Goal: Task Accomplishment & Management: Use online tool/utility

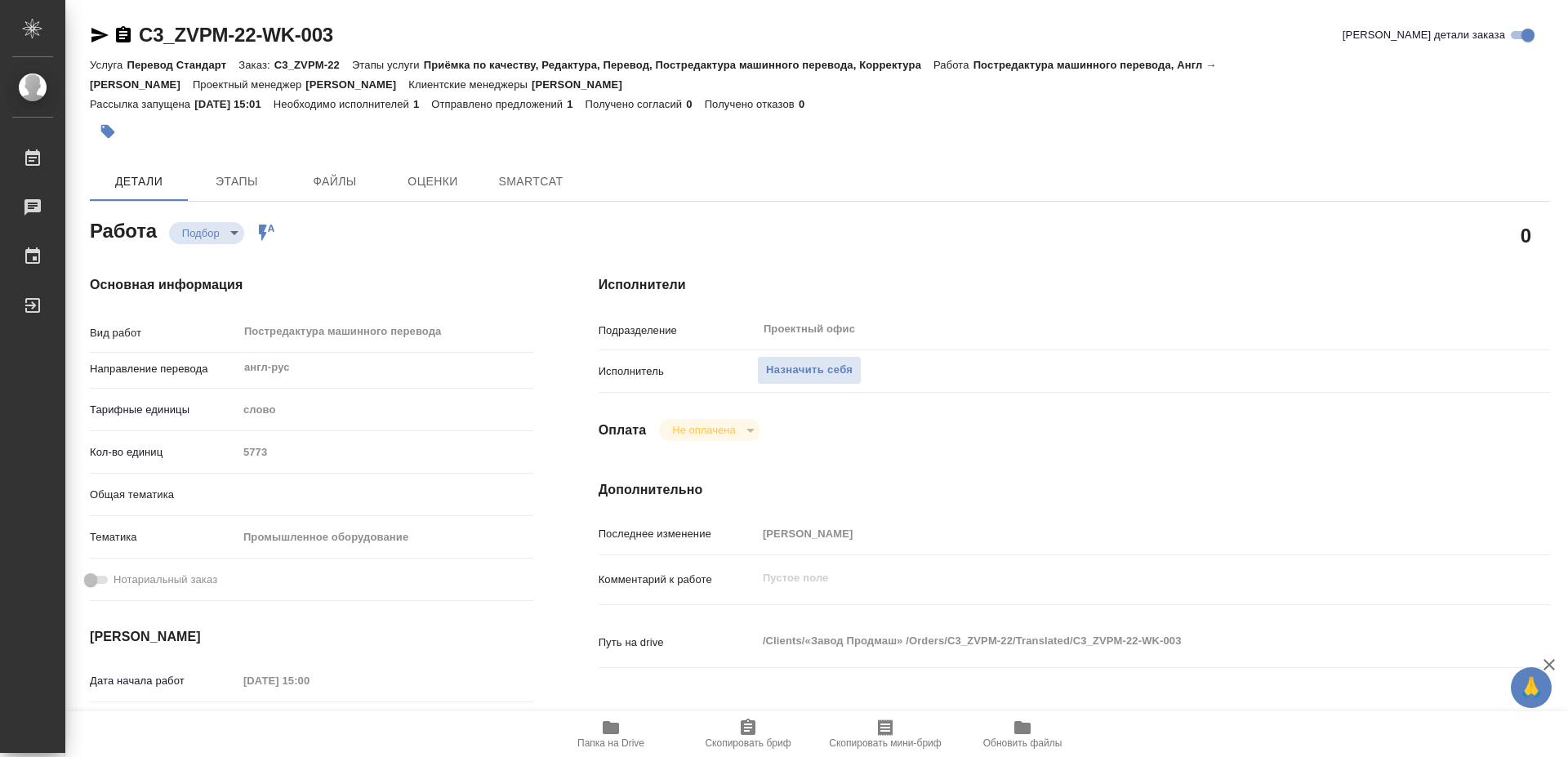
type textarea "x"
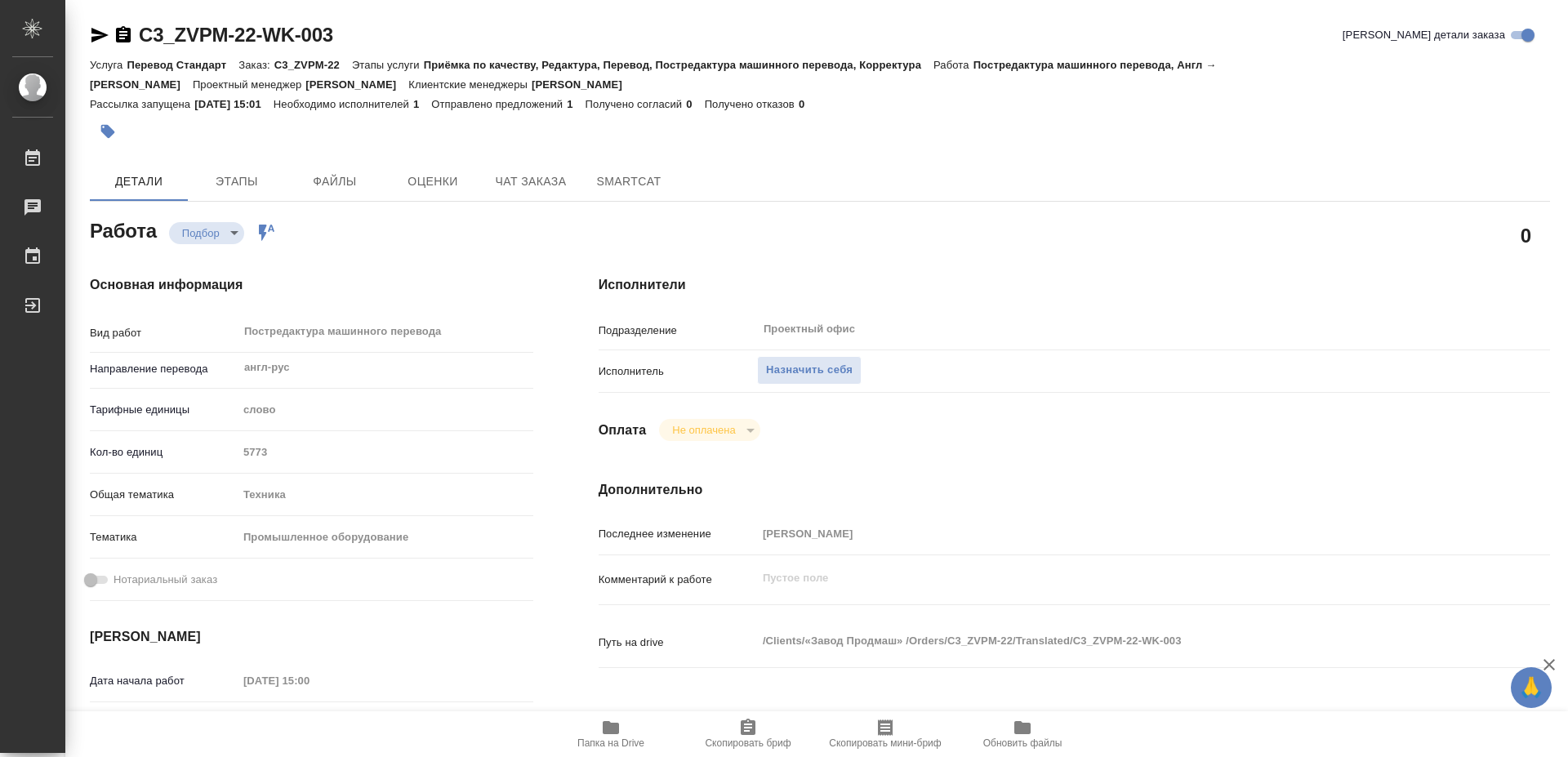
type textarea "x"
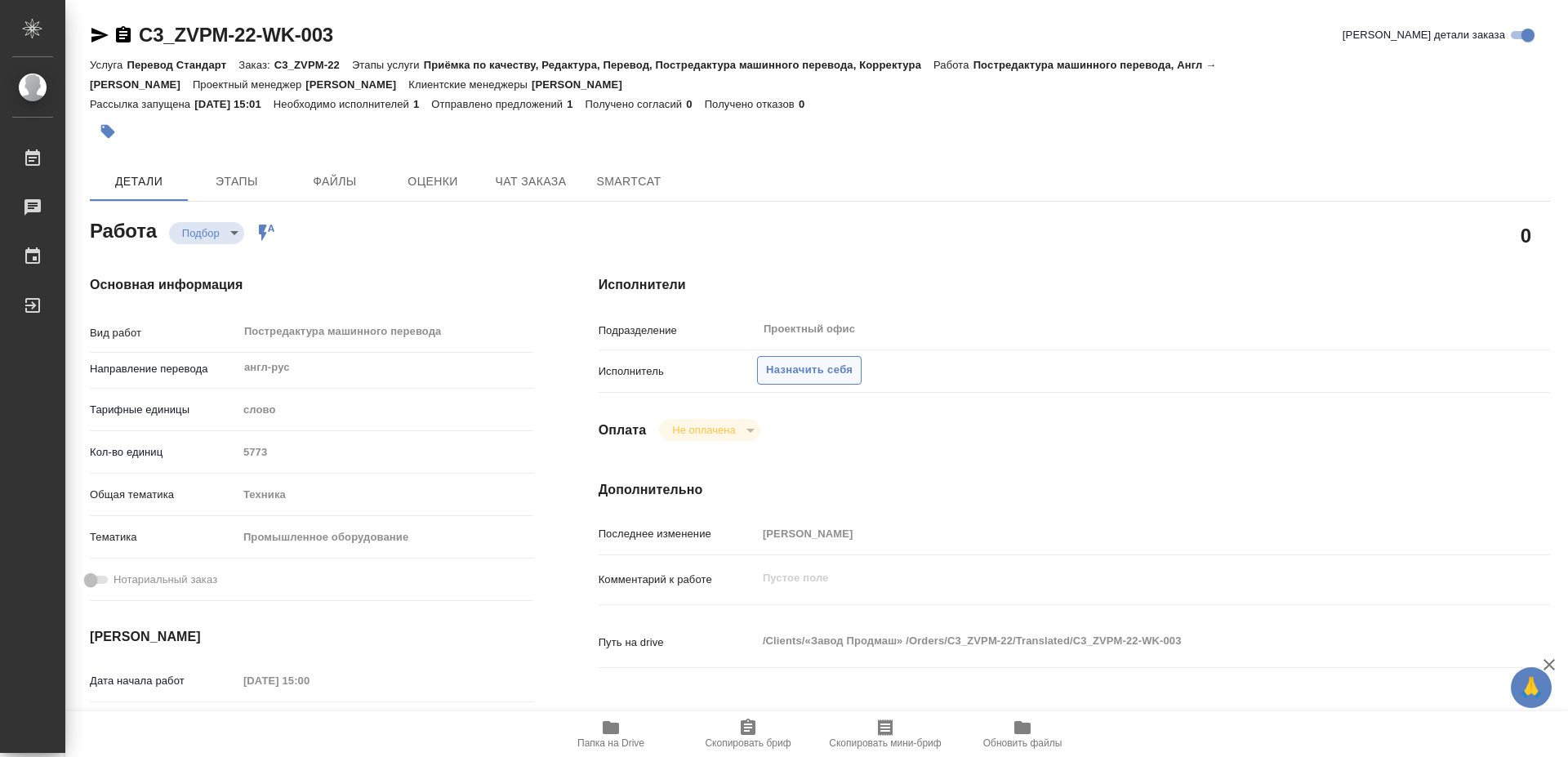
type textarea "x"
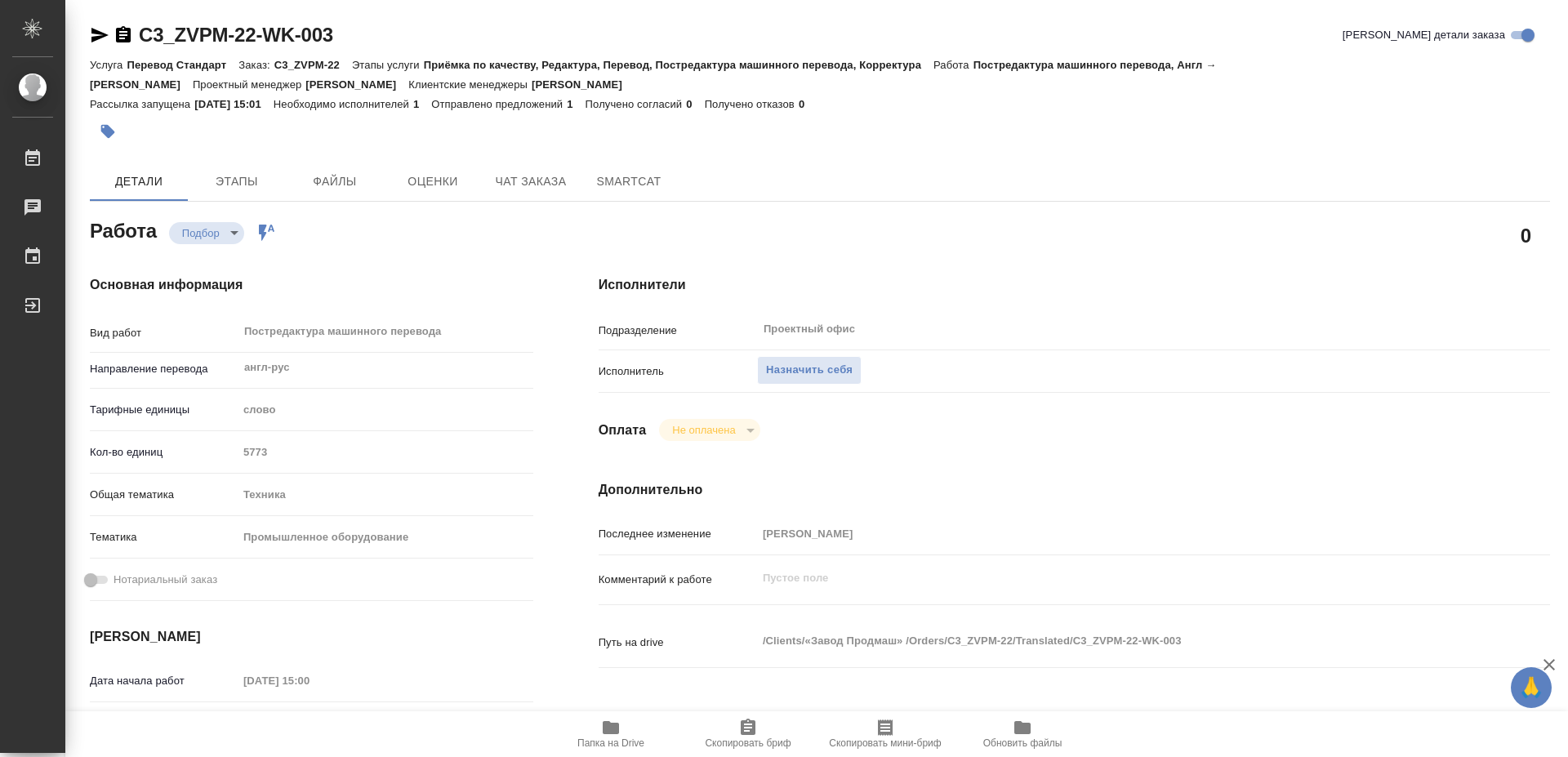
type textarea "x"
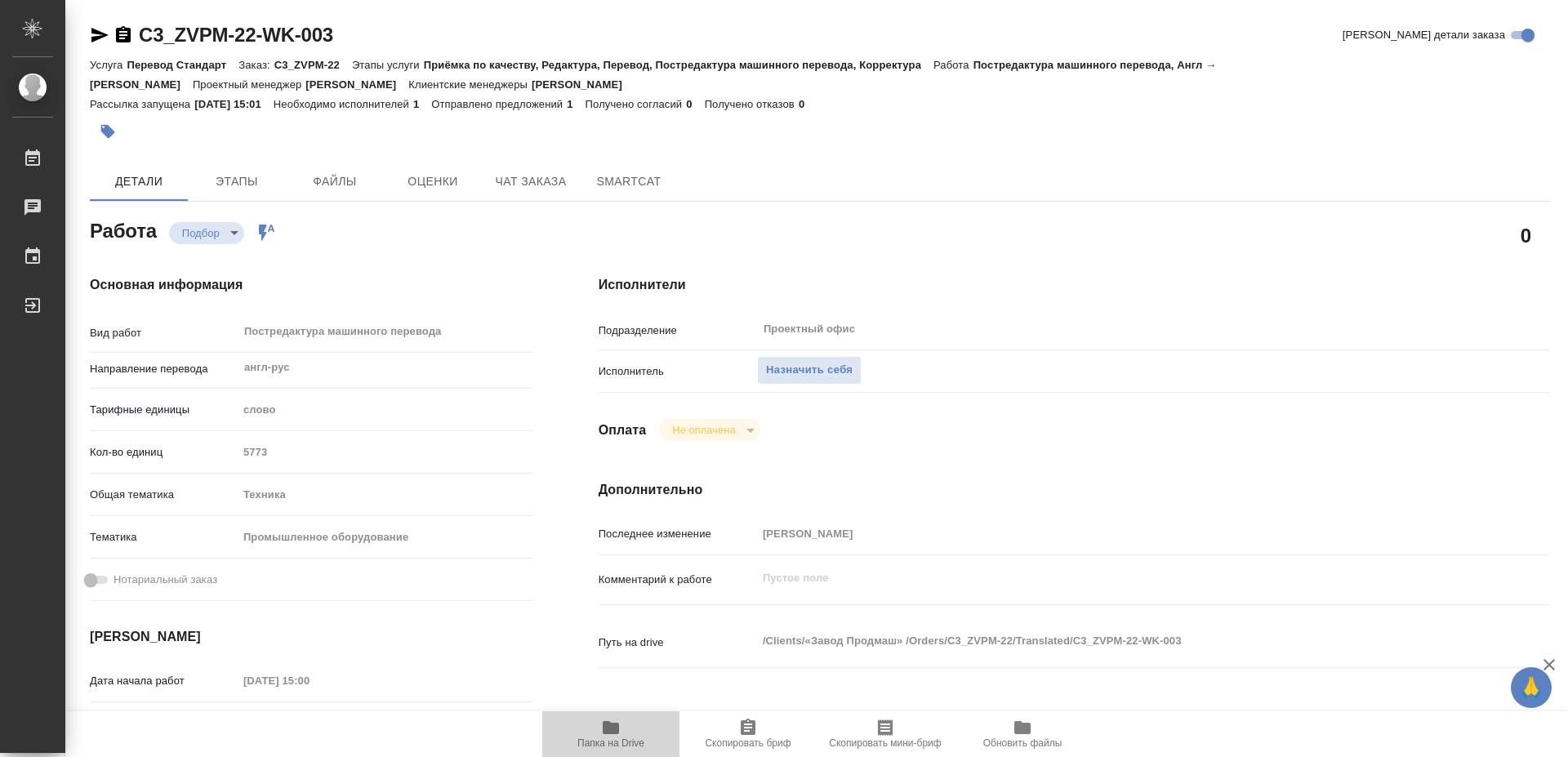
click at [603, 731] on icon "button" at bounding box center [611, 728] width 16 height 13
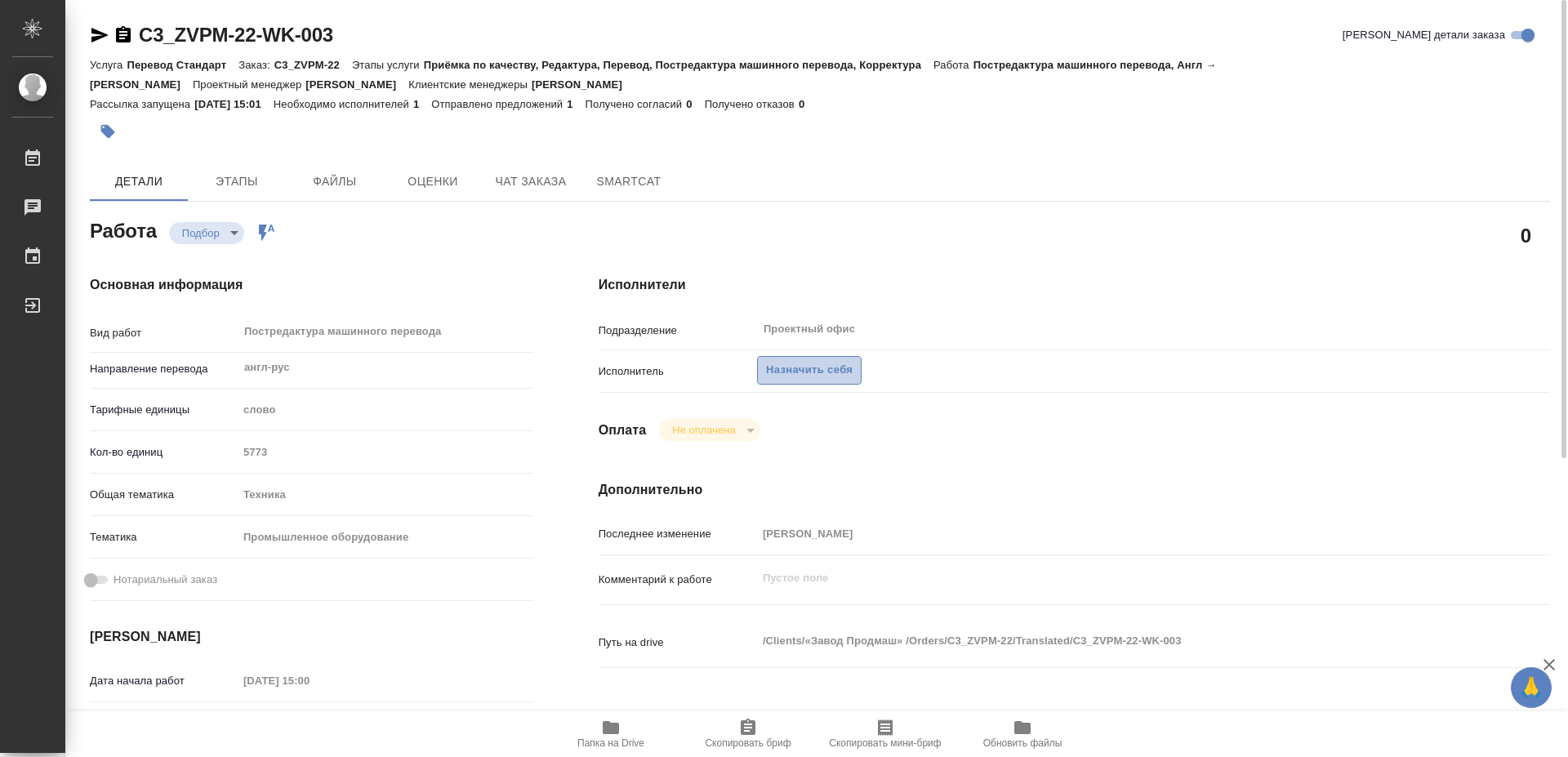
click at [805, 356] on button "Назначить себя" at bounding box center [809, 370] width 105 height 29
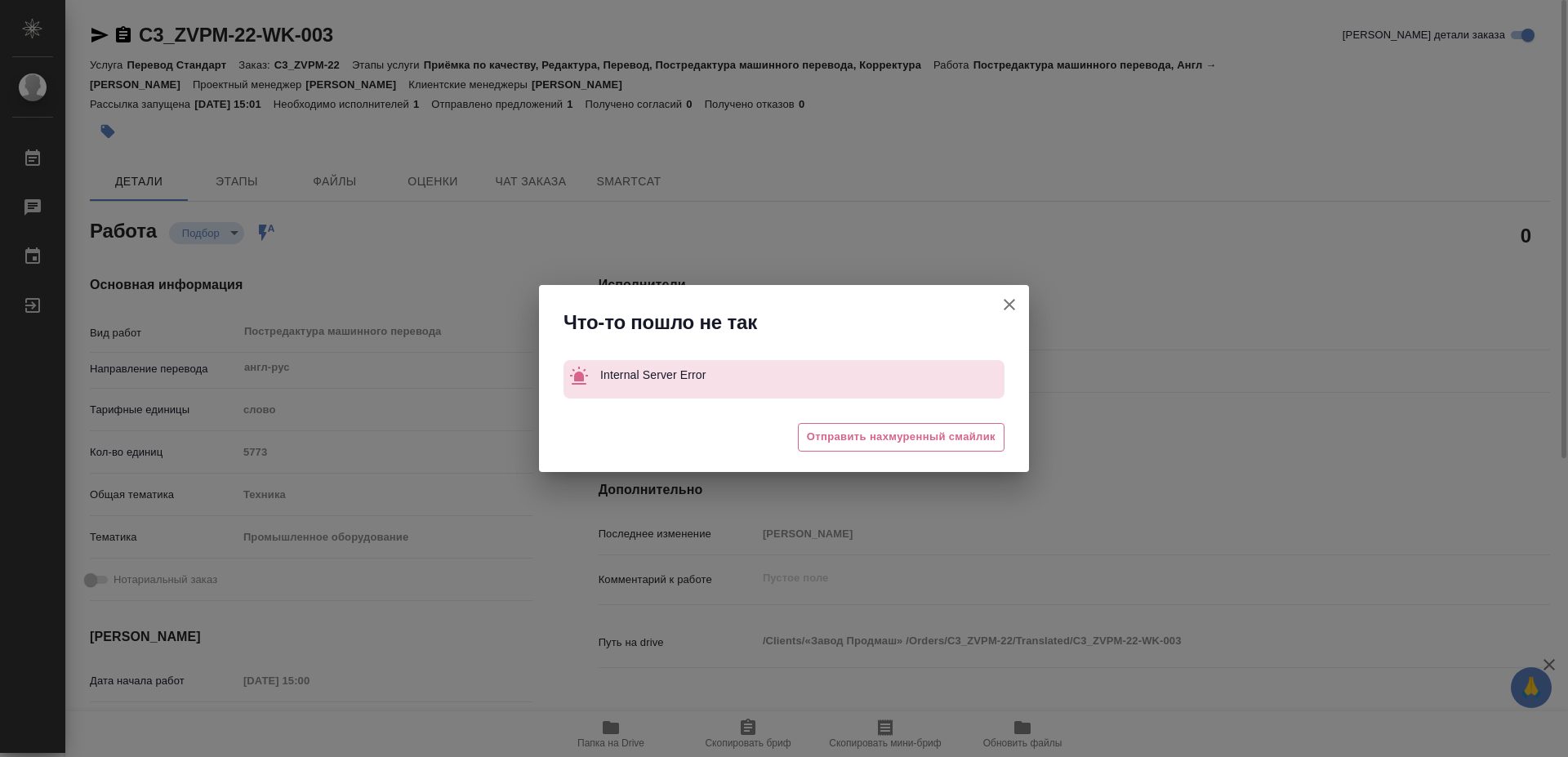
type textarea "x"
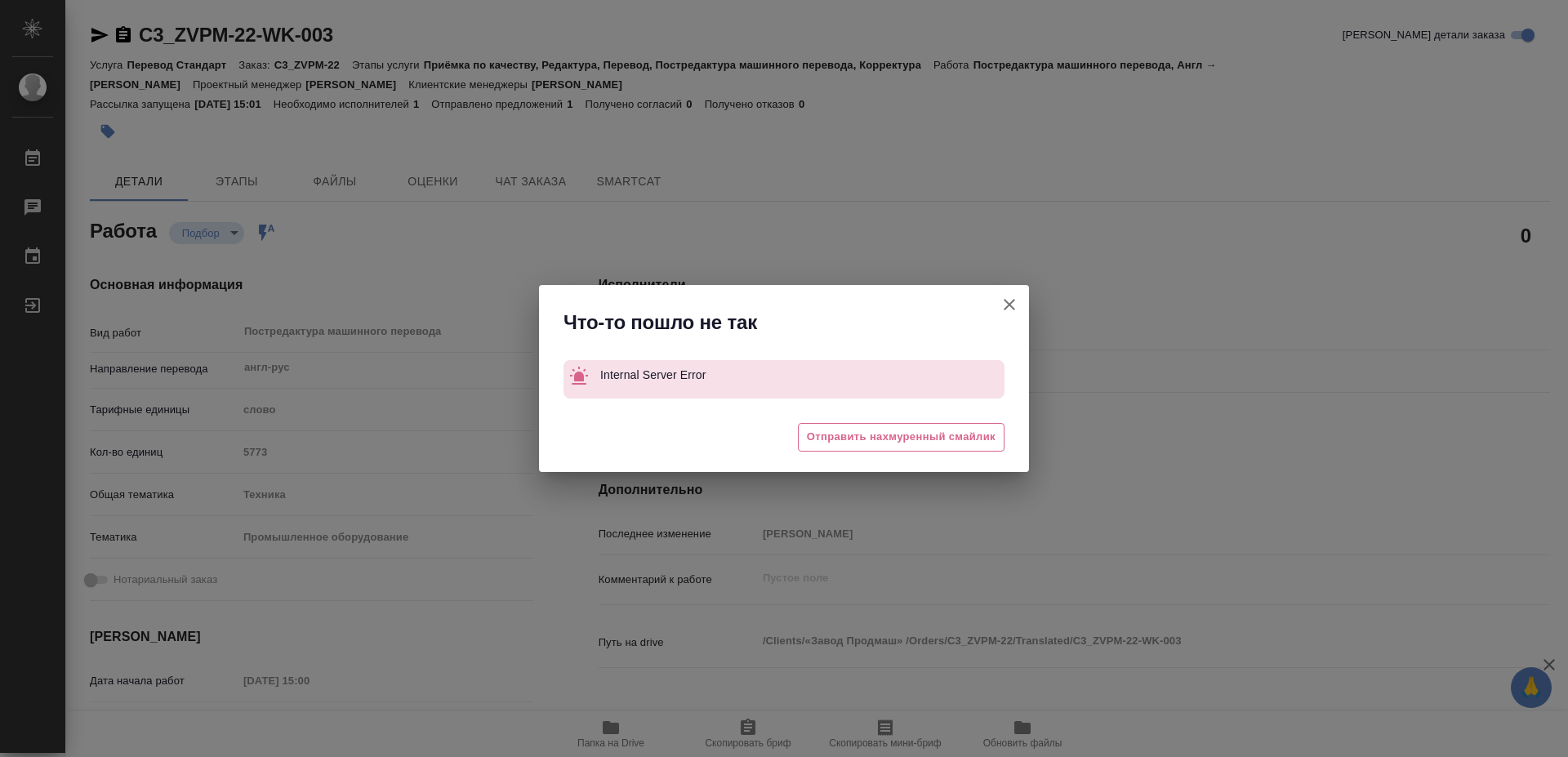
click at [1001, 306] on icon "button" at bounding box center [1009, 304] width 20 height 20
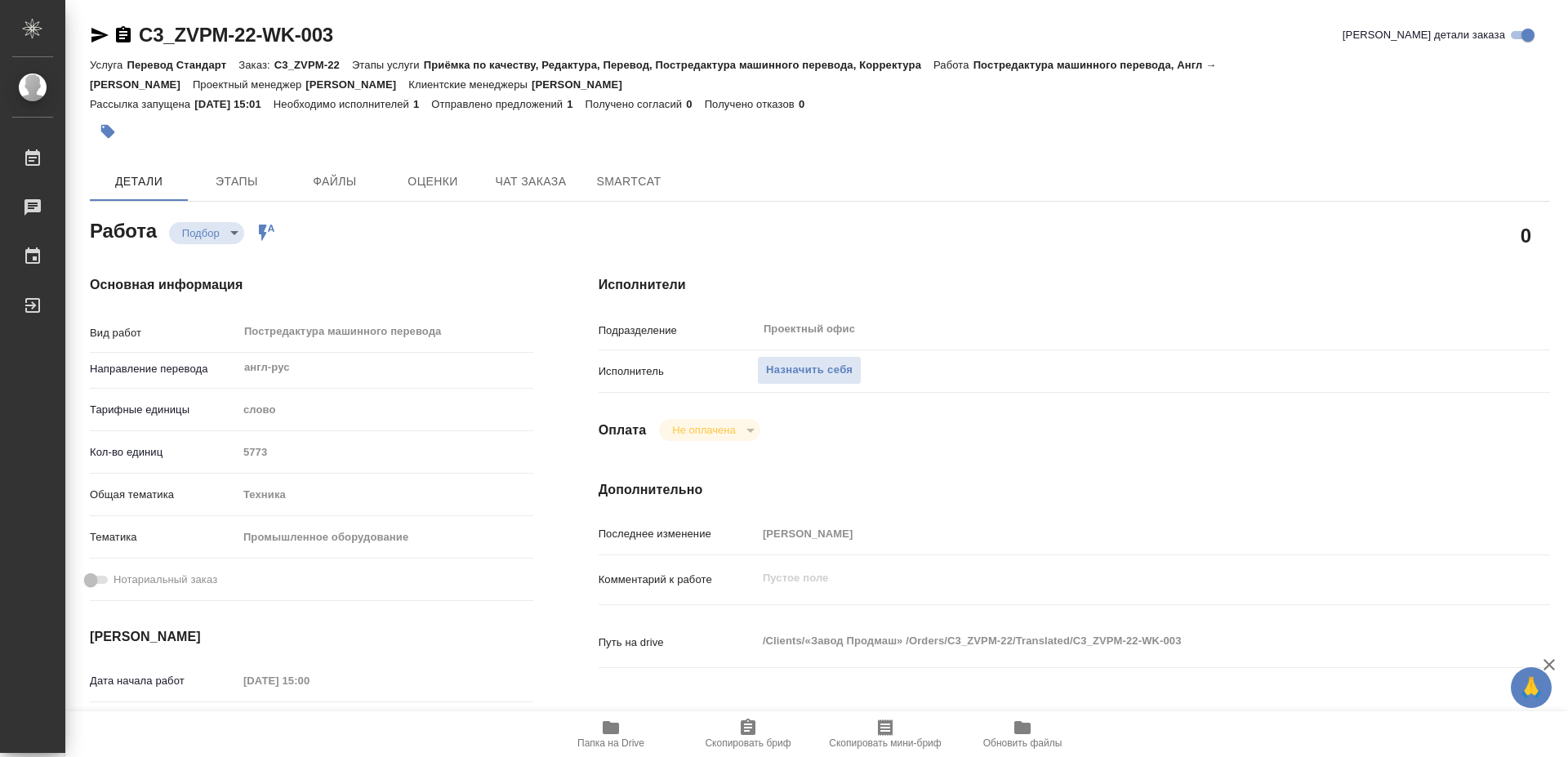
type textarea "x"
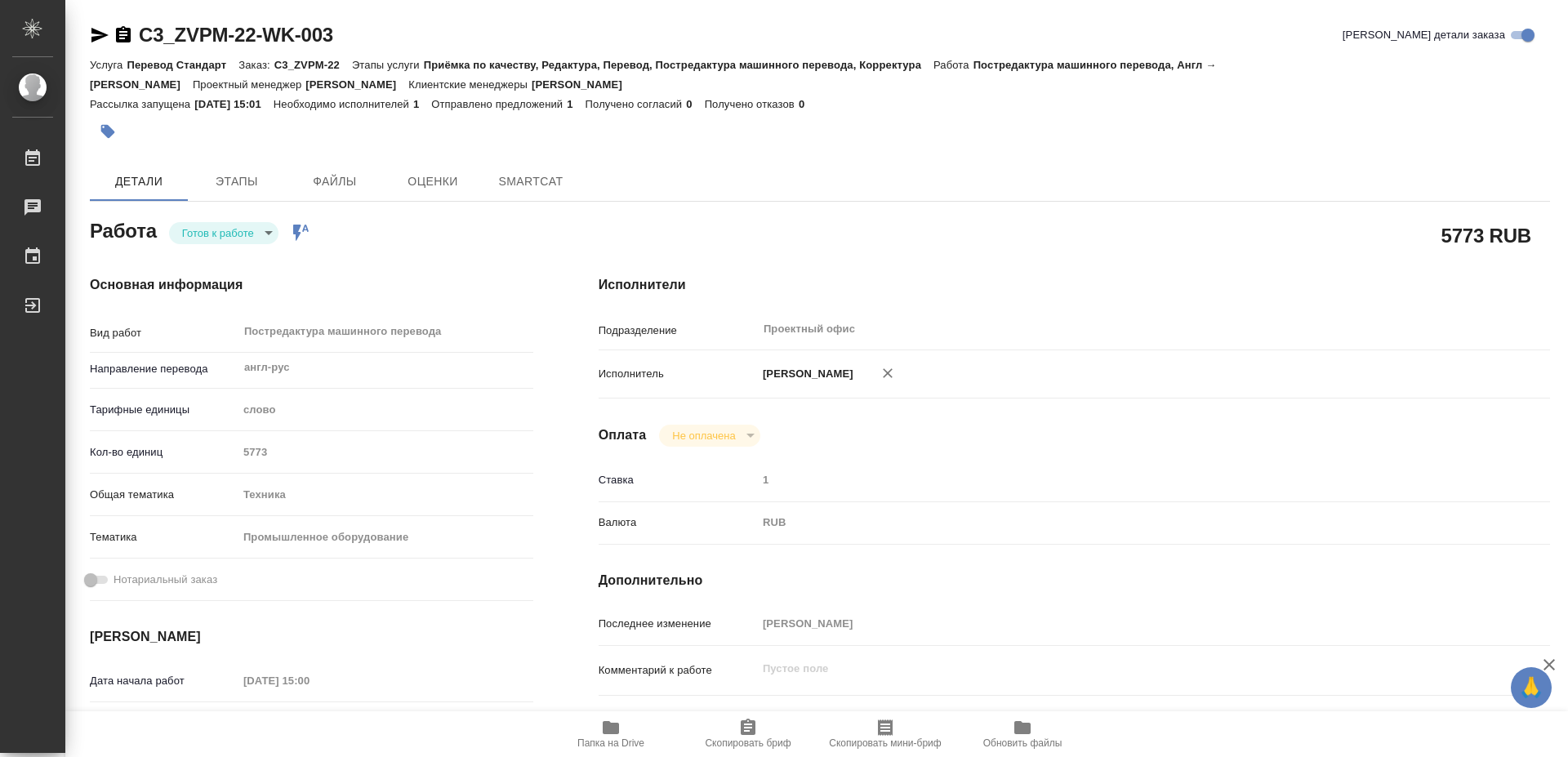
type textarea "x"
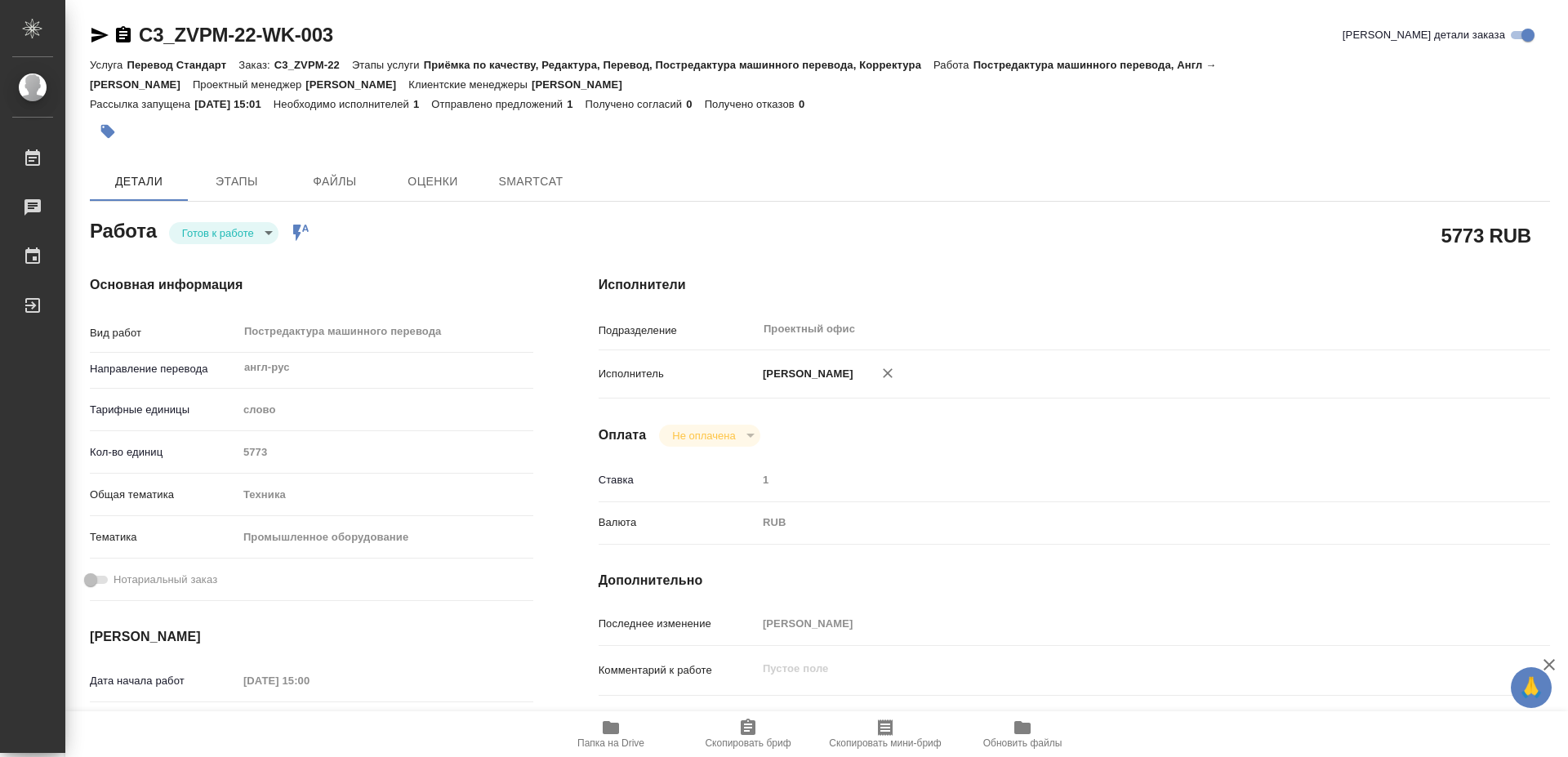
type textarea "x"
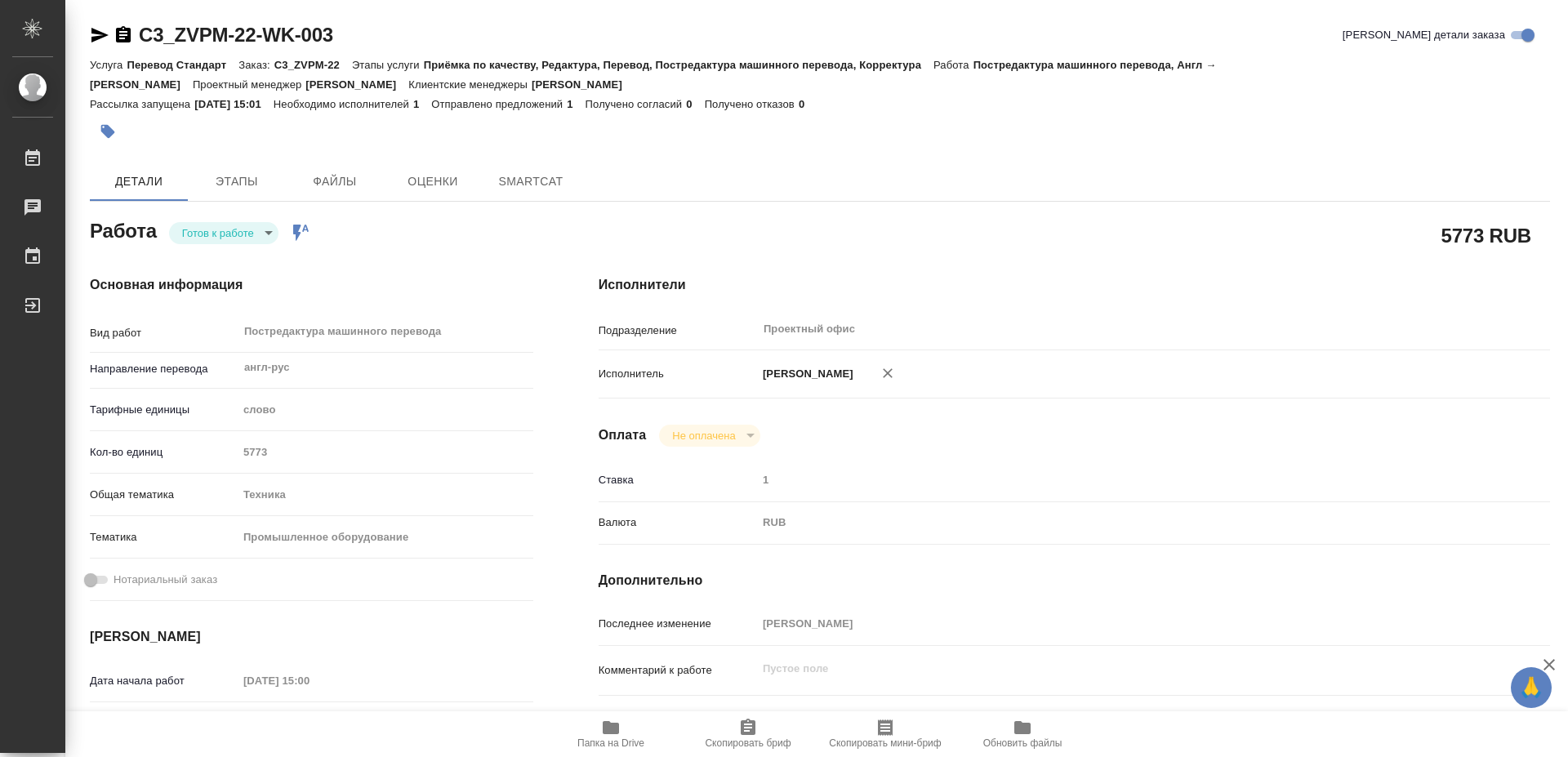
type textarea "x"
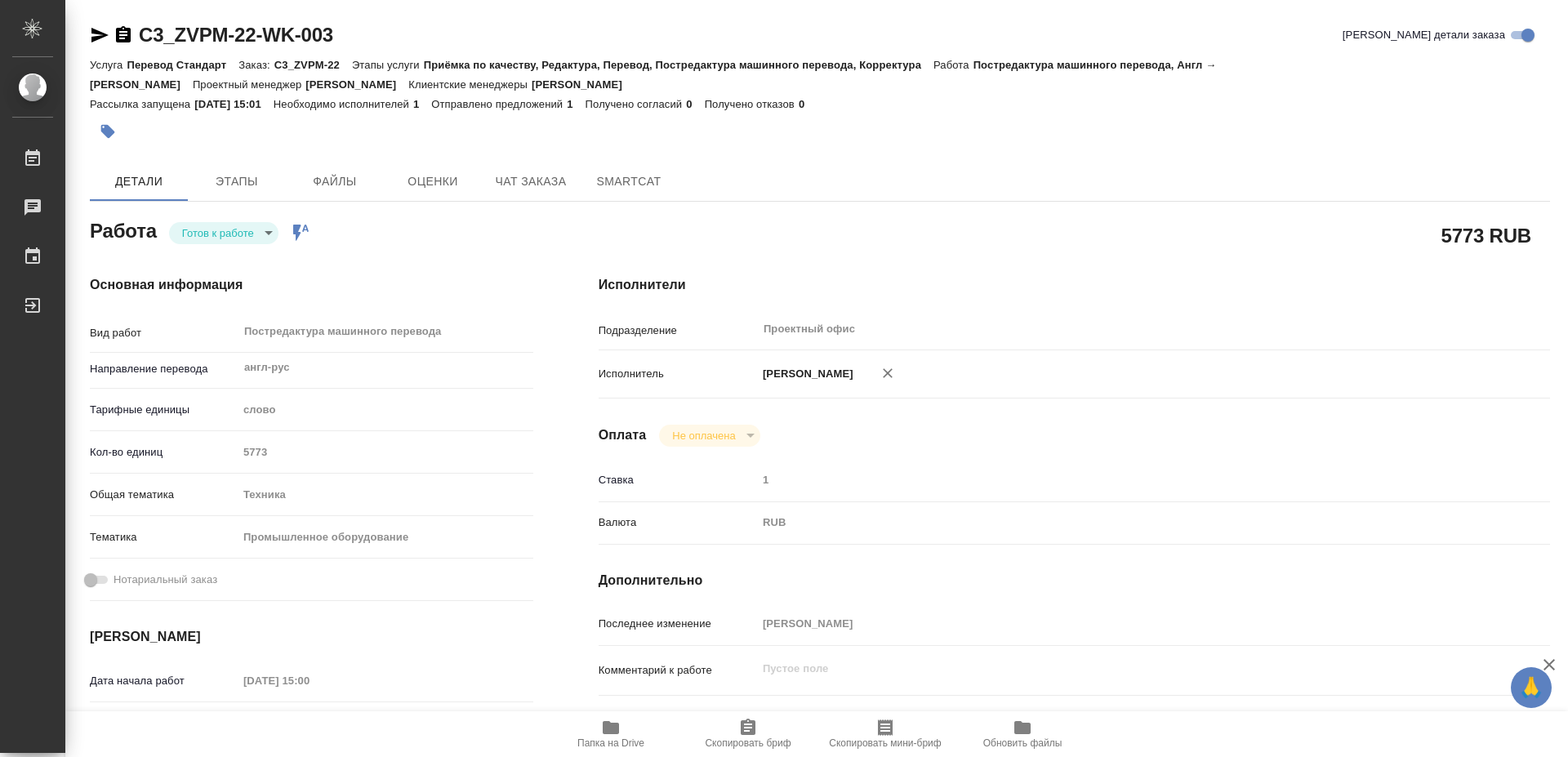
type textarea "x"
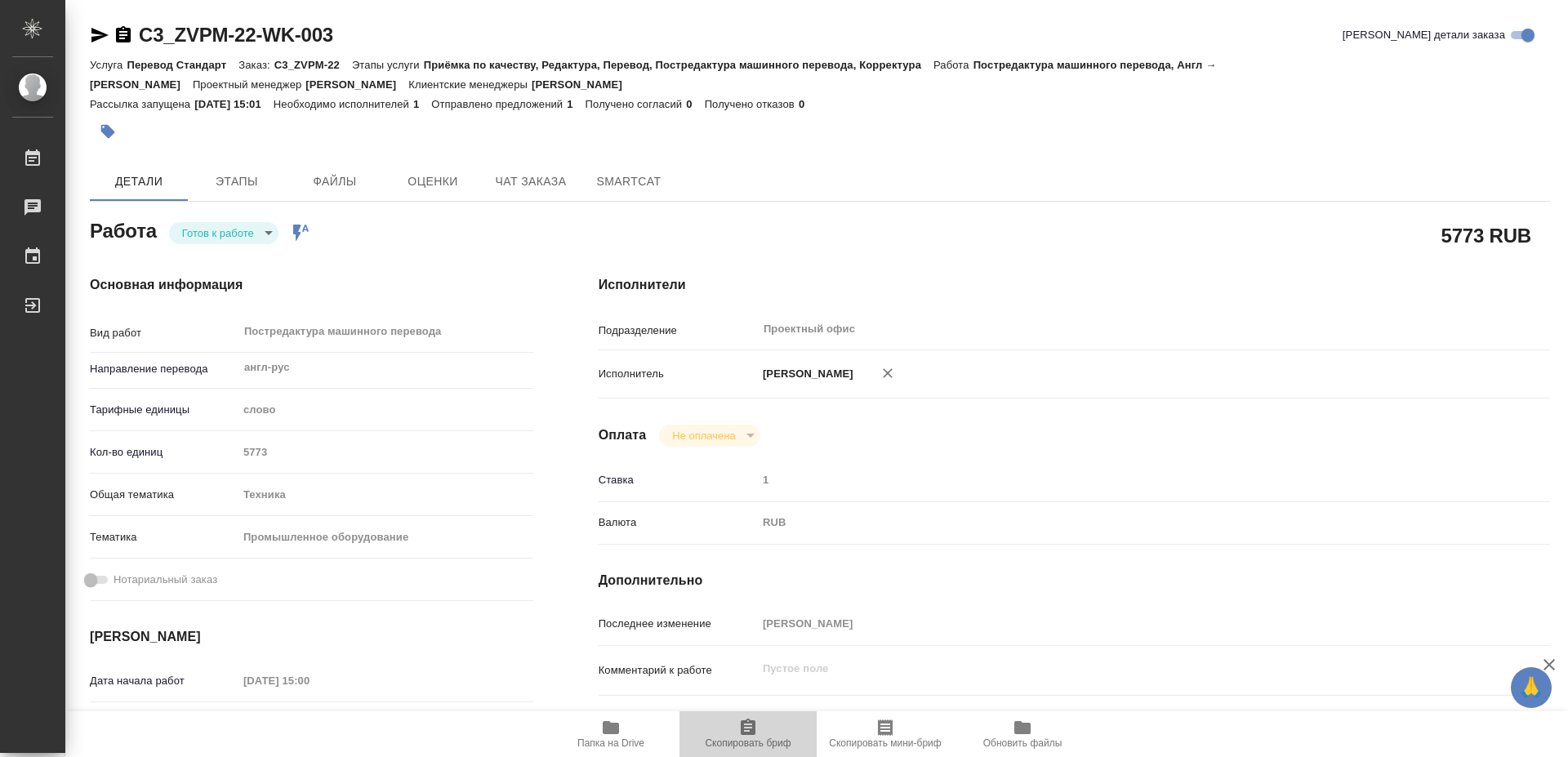
click at [736, 733] on span "Скопировать бриф" at bounding box center [748, 733] width 118 height 31
